Goal: Task Accomplishment & Management: Use online tool/utility

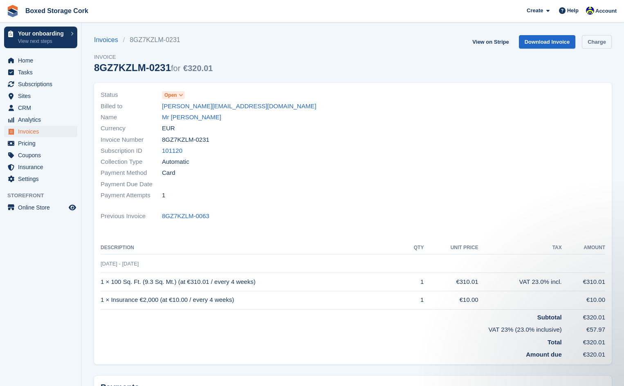
click at [596, 40] on link "Charge" at bounding box center [597, 41] width 30 height 13
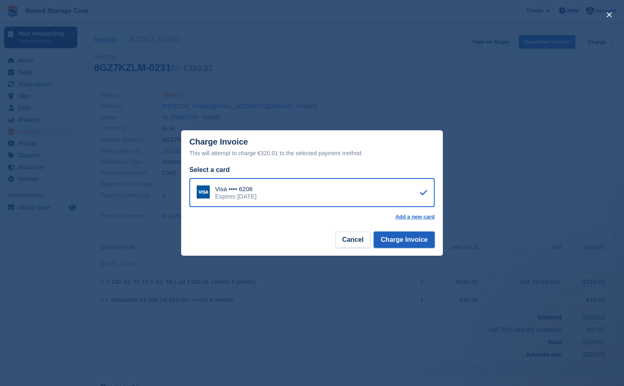
click at [392, 240] on button "Charge Invoice" at bounding box center [404, 240] width 61 height 16
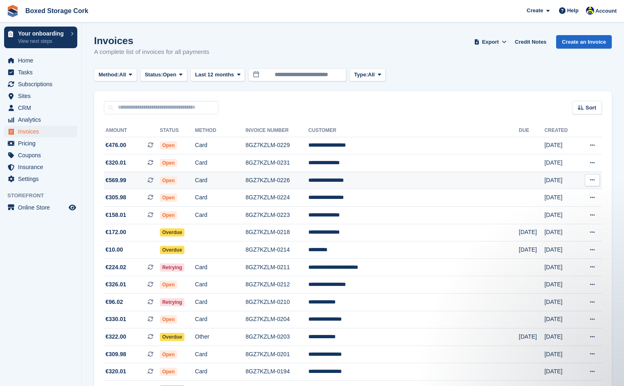
click at [177, 180] on span "Open" at bounding box center [169, 181] width 18 height 8
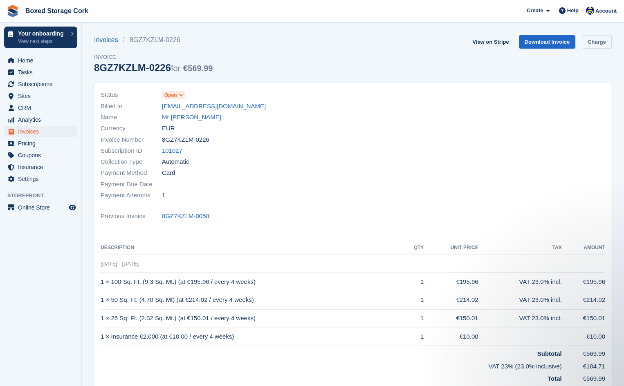
click at [597, 42] on link "Charge" at bounding box center [597, 41] width 30 height 13
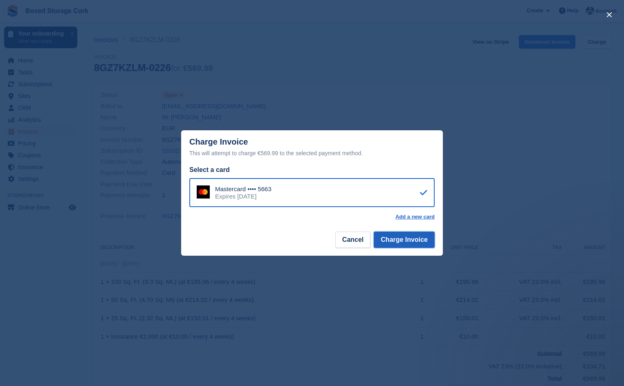
click at [398, 237] on button "Charge Invoice" at bounding box center [404, 240] width 61 height 16
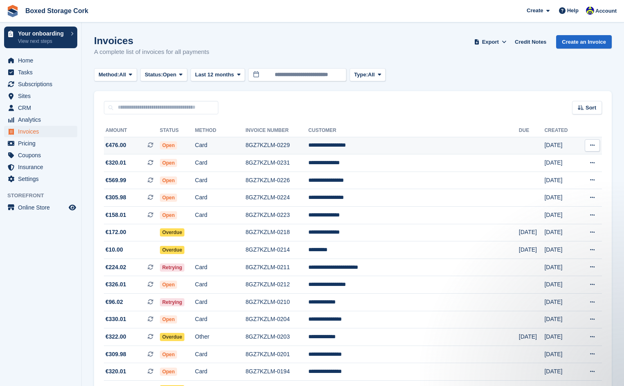
click at [177, 143] on span "Open" at bounding box center [169, 146] width 18 height 8
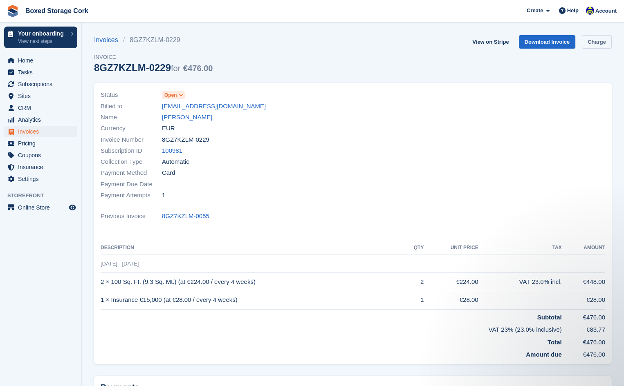
click at [598, 41] on link "Charge" at bounding box center [597, 41] width 30 height 13
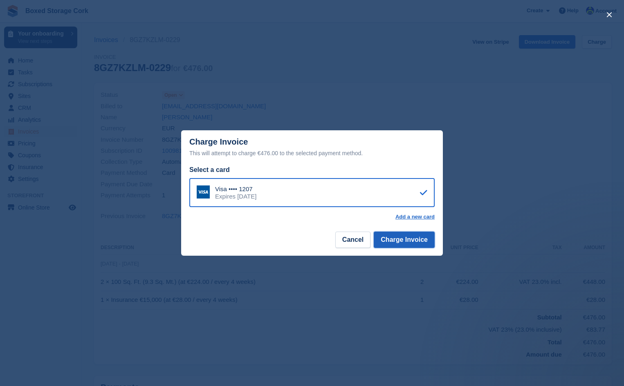
click at [400, 241] on button "Charge Invoice" at bounding box center [404, 240] width 61 height 16
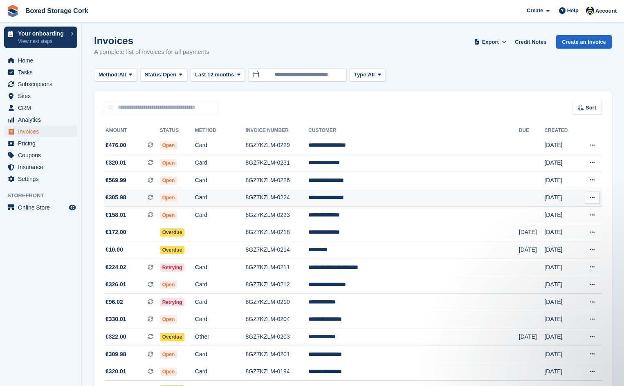
click at [177, 196] on span "Open" at bounding box center [169, 198] width 18 height 8
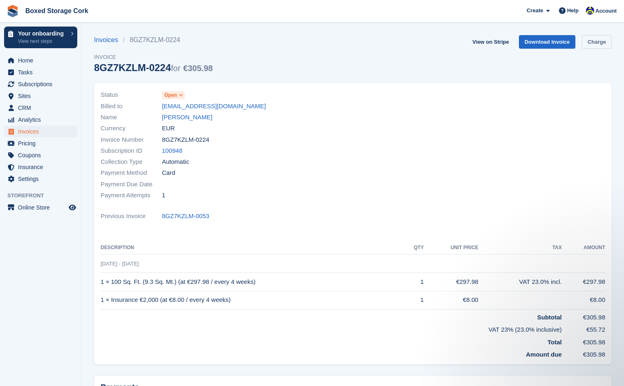
click at [595, 41] on link "Charge" at bounding box center [597, 41] width 30 height 13
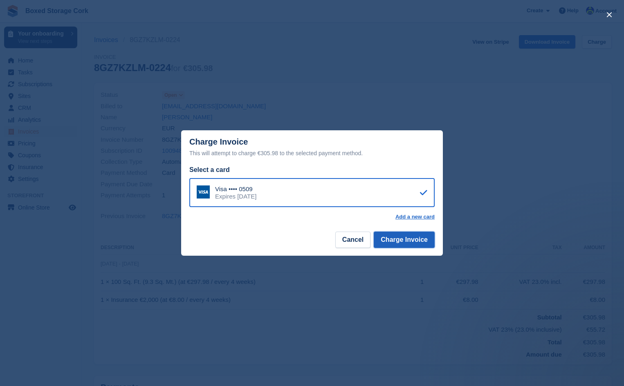
click at [403, 238] on button "Charge Invoice" at bounding box center [404, 240] width 61 height 16
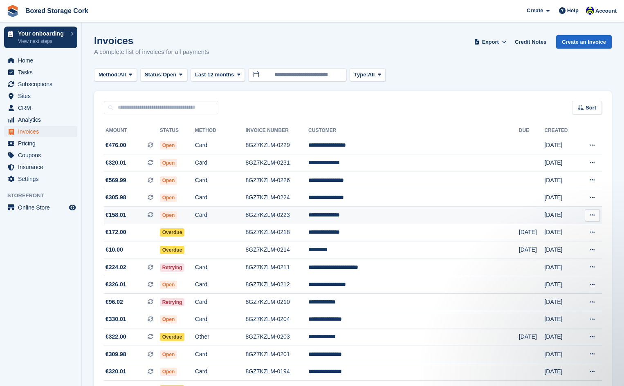
click at [177, 216] on span "Open" at bounding box center [169, 215] width 18 height 8
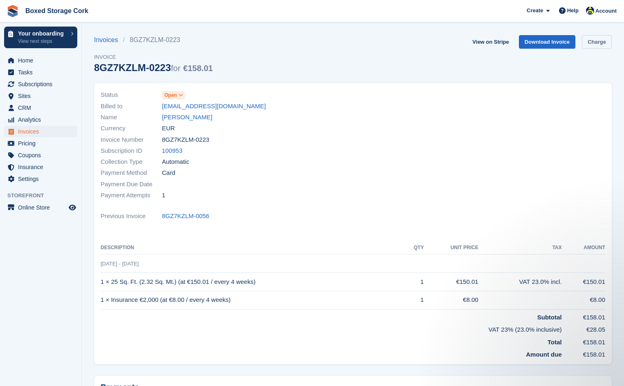
click at [600, 40] on link "Charge" at bounding box center [597, 41] width 30 height 13
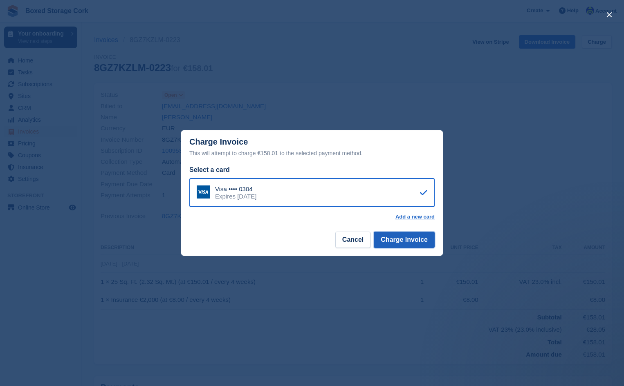
click at [398, 240] on button "Charge Invoice" at bounding box center [404, 240] width 61 height 16
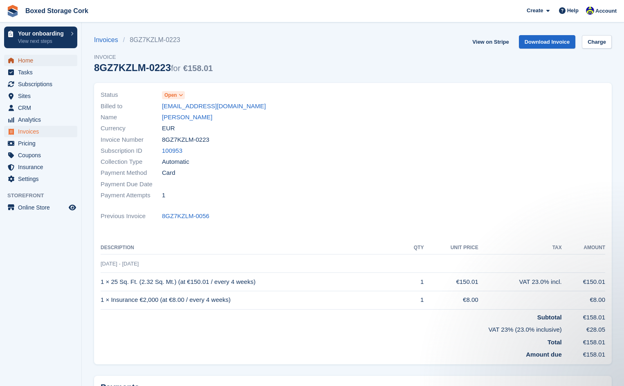
click at [20, 60] on span "Home" at bounding box center [42, 60] width 49 height 11
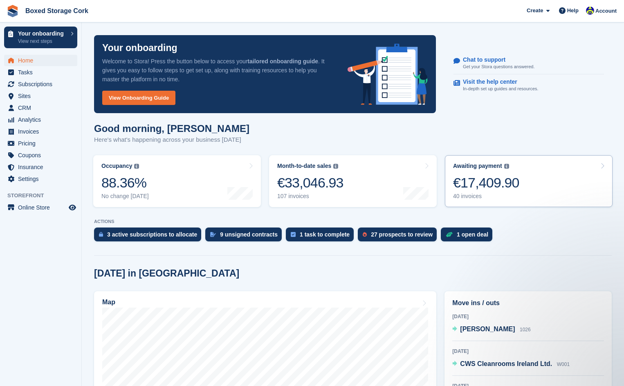
click at [476, 183] on div "€17,409.90" at bounding box center [486, 183] width 66 height 17
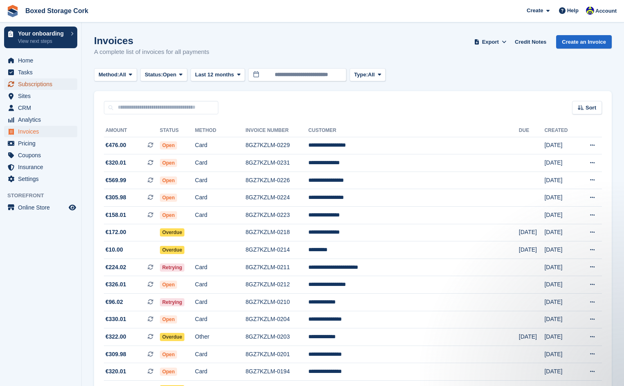
click at [54, 83] on span "Subscriptions" at bounding box center [42, 84] width 49 height 11
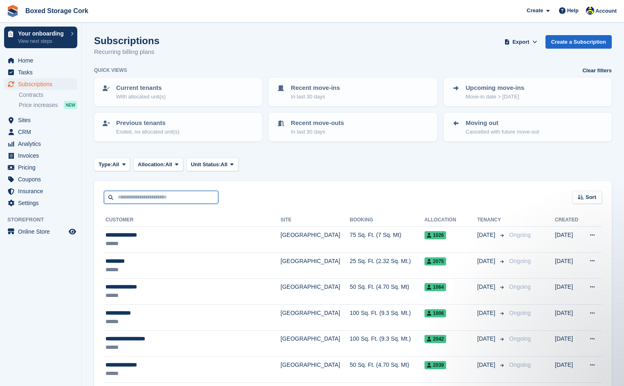
click at [136, 195] on input "text" at bounding box center [161, 197] width 115 height 13
type input "*****"
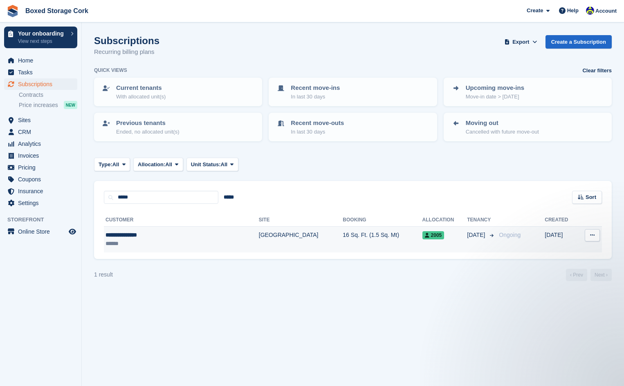
click at [146, 234] on div "**********" at bounding box center [160, 235] width 108 height 9
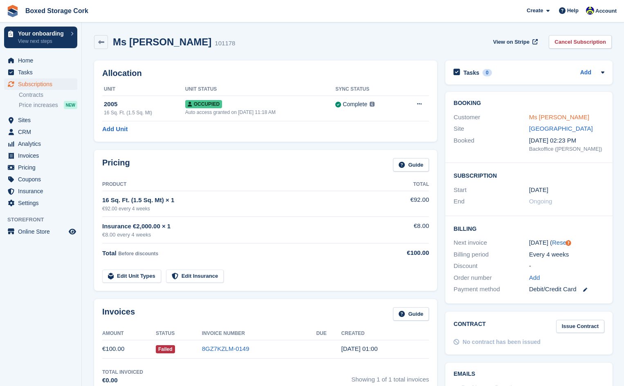
click at [538, 115] on link "Ms [PERSON_NAME]" at bounding box center [559, 117] width 61 height 7
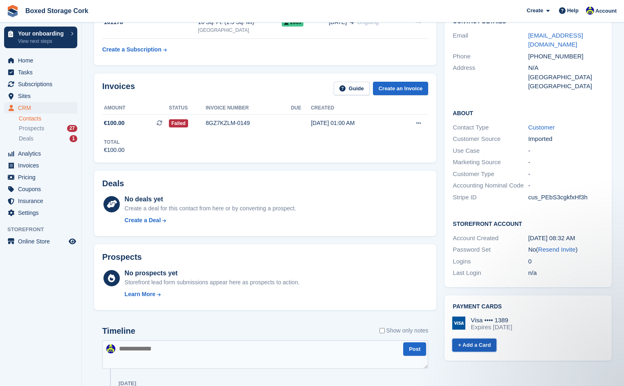
click at [478, 339] on link "+ Add a Card" at bounding box center [474, 345] width 44 height 13
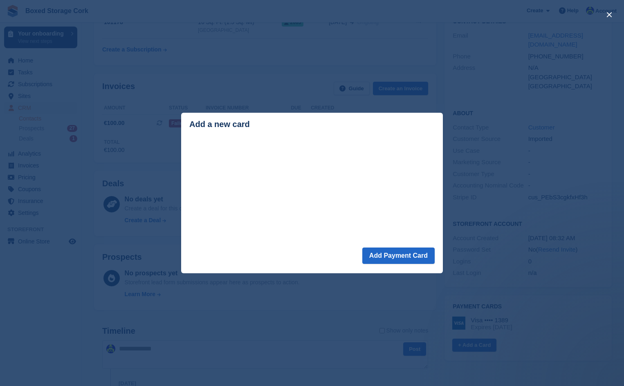
click at [188, 297] on div "close" at bounding box center [312, 193] width 624 height 386
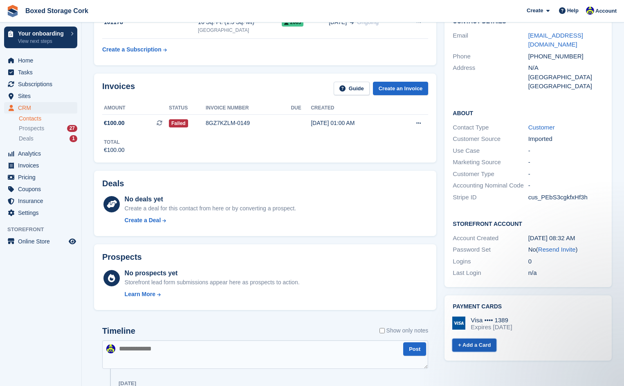
click at [471, 339] on link "+ Add a Card" at bounding box center [474, 345] width 44 height 13
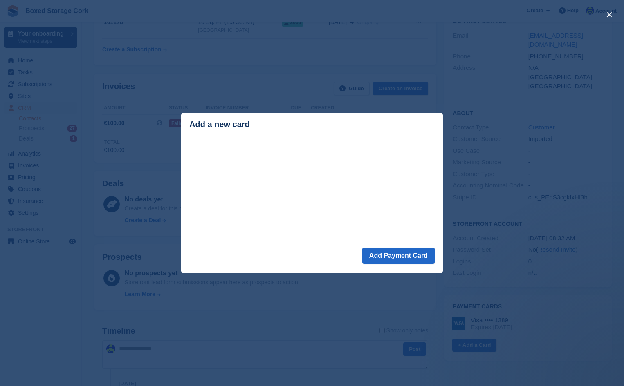
click at [529, 112] on div "close" at bounding box center [312, 193] width 624 height 386
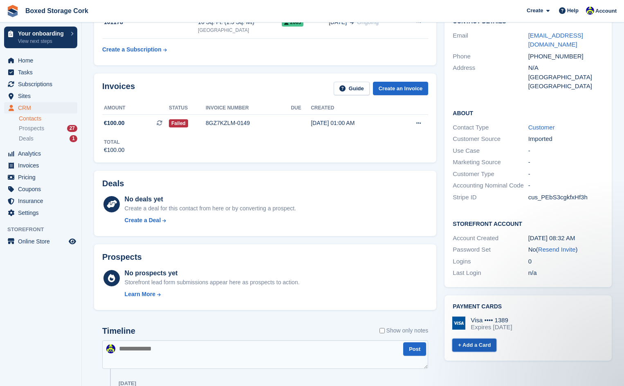
click at [477, 339] on link "+ Add a Card" at bounding box center [474, 345] width 44 height 13
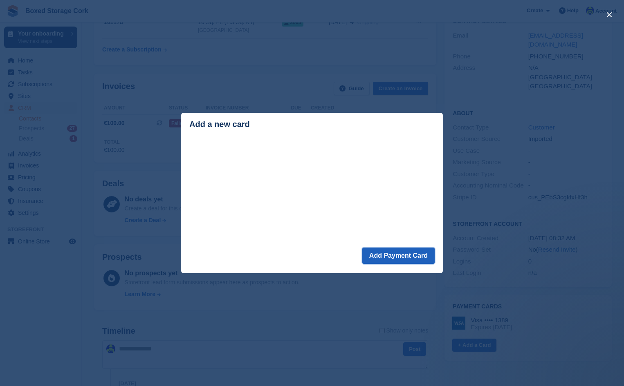
click at [403, 255] on button "Add Payment Card" at bounding box center [398, 256] width 72 height 16
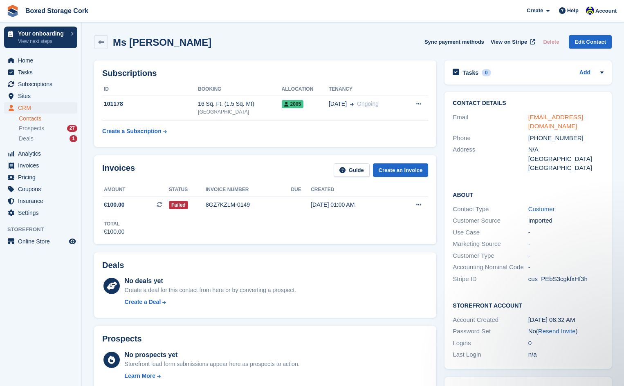
click at [544, 117] on link "[EMAIL_ADDRESS][DOMAIN_NAME]" at bounding box center [555, 122] width 55 height 16
click at [119, 202] on span "€100.00" at bounding box center [114, 205] width 21 height 9
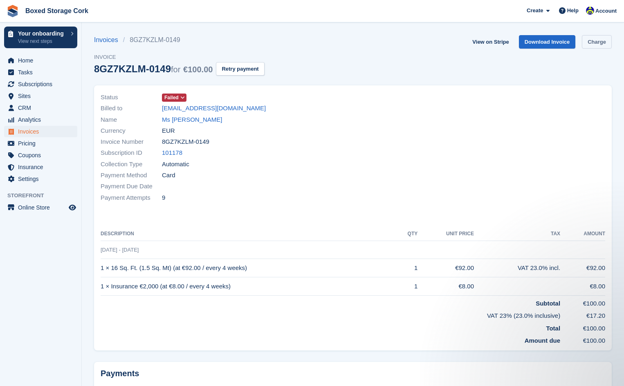
click at [597, 41] on link "Charge" at bounding box center [597, 41] width 30 height 13
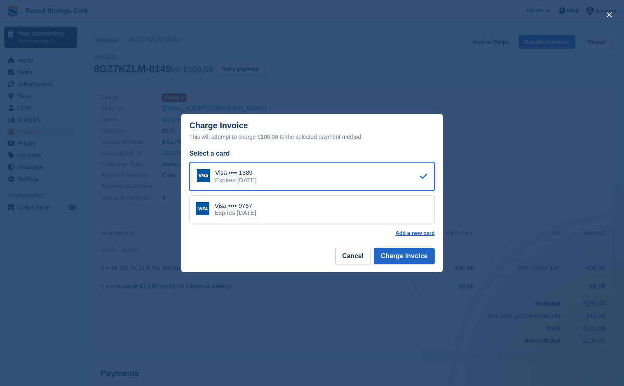
click at [358, 210] on div "Visa •••• 9767 Expires [DATE]" at bounding box center [311, 209] width 245 height 29
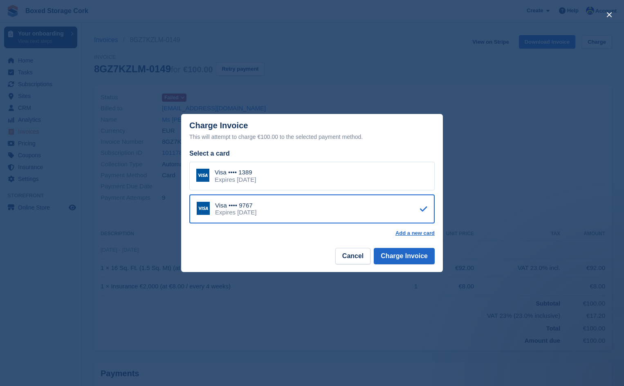
drag, startPoint x: 362, startPoint y: 177, endPoint x: 492, endPoint y: 173, distance: 129.7
click at [492, 173] on div "close" at bounding box center [312, 193] width 624 height 386
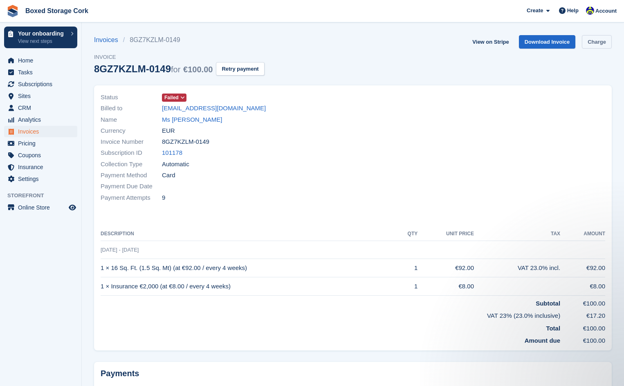
click at [593, 43] on link "Charge" at bounding box center [597, 41] width 30 height 13
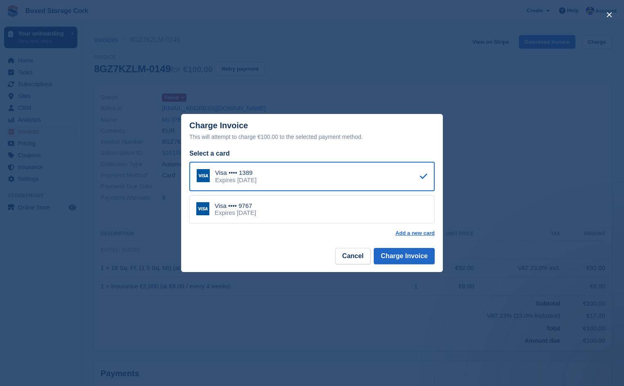
click at [294, 210] on div "Visa •••• 9767 Expires August 2030" at bounding box center [311, 209] width 245 height 29
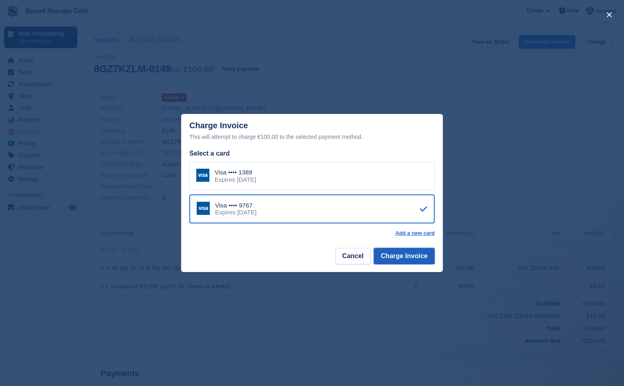
click at [399, 258] on button "Charge Invoice" at bounding box center [404, 256] width 61 height 16
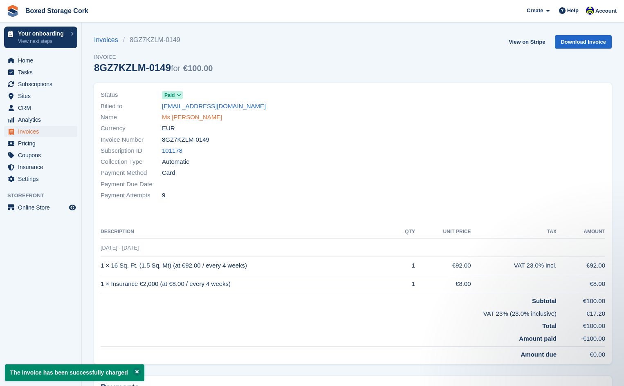
click at [201, 118] on link "Ms [PERSON_NAME]" at bounding box center [192, 117] width 61 height 9
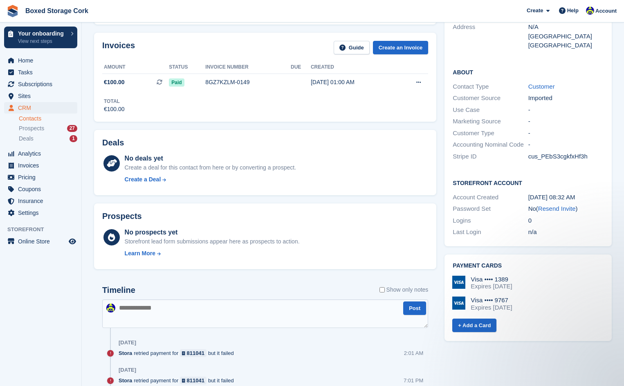
click at [506, 276] on div "Visa •••• 1389" at bounding box center [491, 279] width 41 height 7
click at [512, 283] on div "Expires May 2027" at bounding box center [491, 286] width 41 height 7
click at [519, 278] on div "Visa •••• 1389 Expires May 2027" at bounding box center [527, 283] width 151 height 15
click at [501, 276] on div "Visa •••• 1389" at bounding box center [491, 279] width 41 height 7
click at [467, 276] on div "Visa •••• 1389 Expires May 2027" at bounding box center [482, 283] width 60 height 15
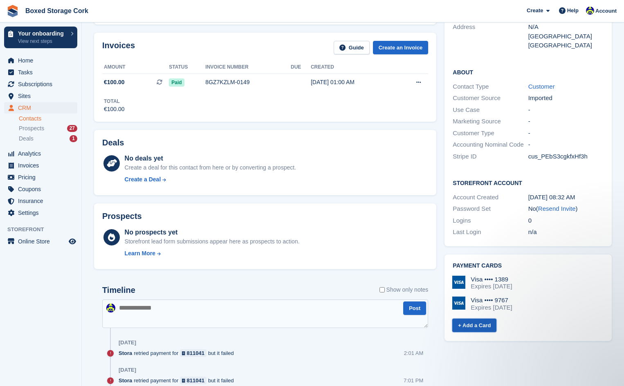
click at [460, 319] on link "+ Add a Card" at bounding box center [474, 325] width 44 height 13
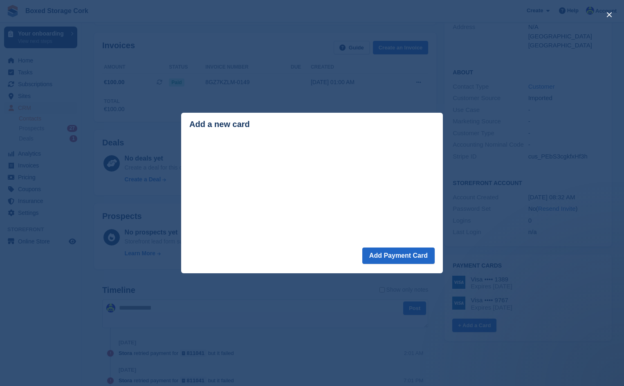
click at [474, 193] on div "close" at bounding box center [312, 193] width 624 height 386
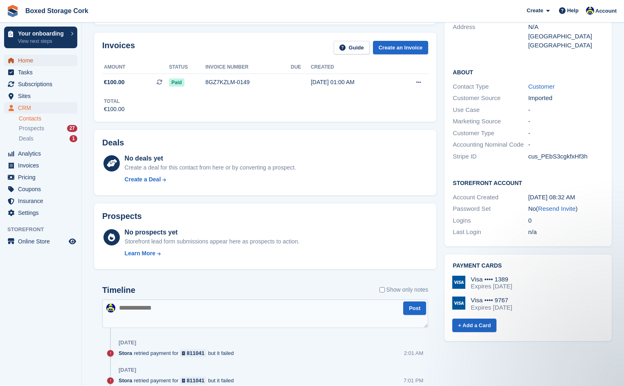
click at [31, 61] on span "Home" at bounding box center [42, 60] width 49 height 11
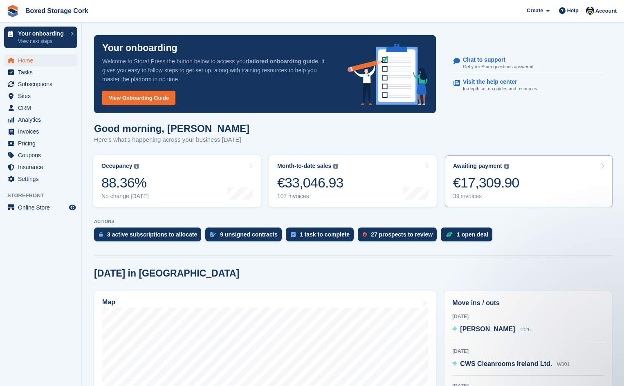
click at [485, 183] on div "€17,309.90" at bounding box center [486, 183] width 66 height 17
